Goal: Navigation & Orientation: Find specific page/section

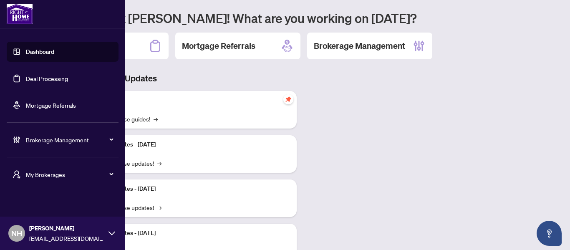
click at [50, 179] on span "My Brokerages" at bounding box center [69, 174] width 87 height 9
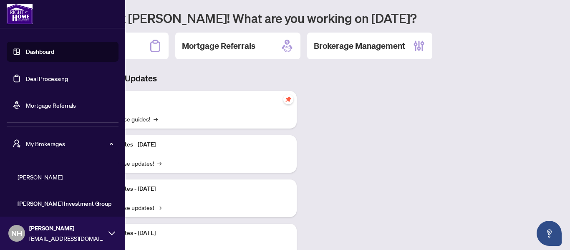
click at [56, 175] on span "[PERSON_NAME]" at bounding box center [65, 176] width 95 height 9
